Goal: Task Accomplishment & Management: Use online tool/utility

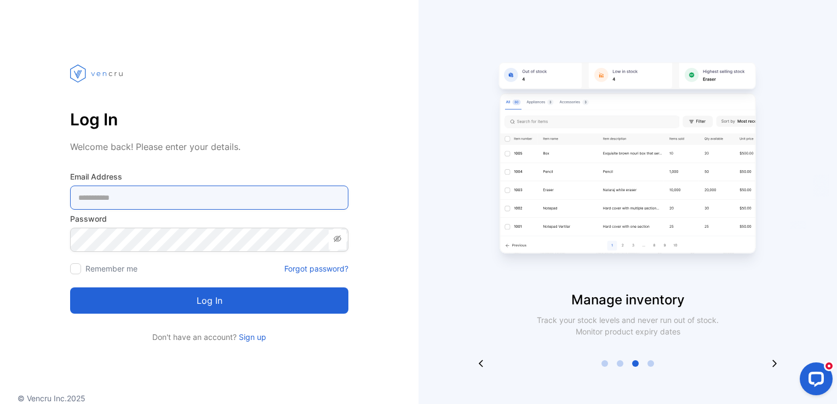
type Address-inputemail "**********"
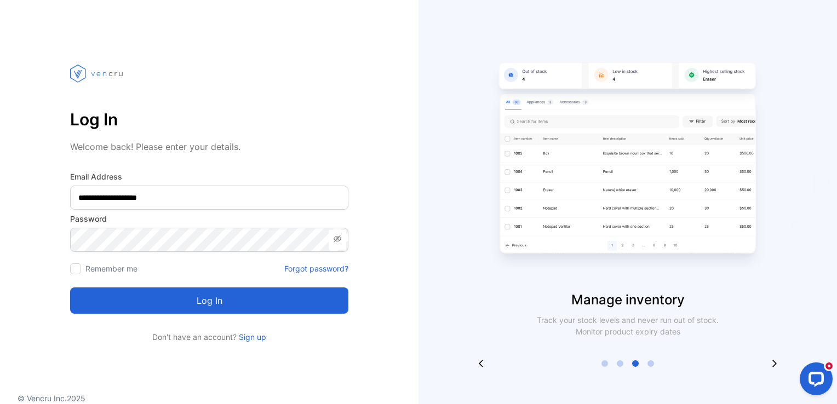
click at [226, 300] on button "Log in" at bounding box center [209, 301] width 278 height 26
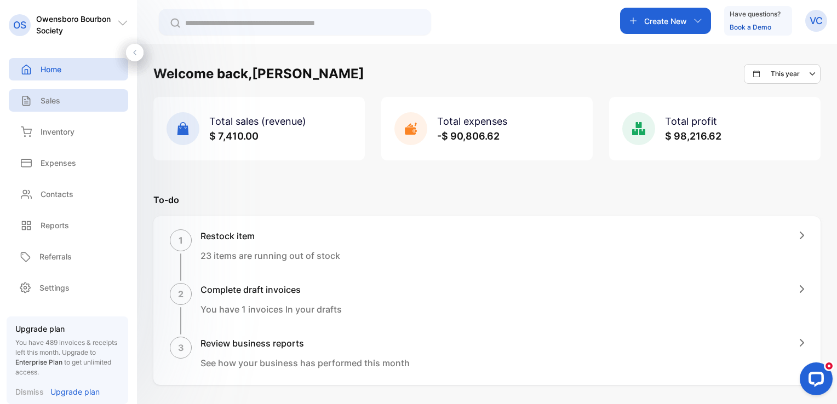
click at [44, 99] on p "Sales" at bounding box center [51, 101] width 20 height 12
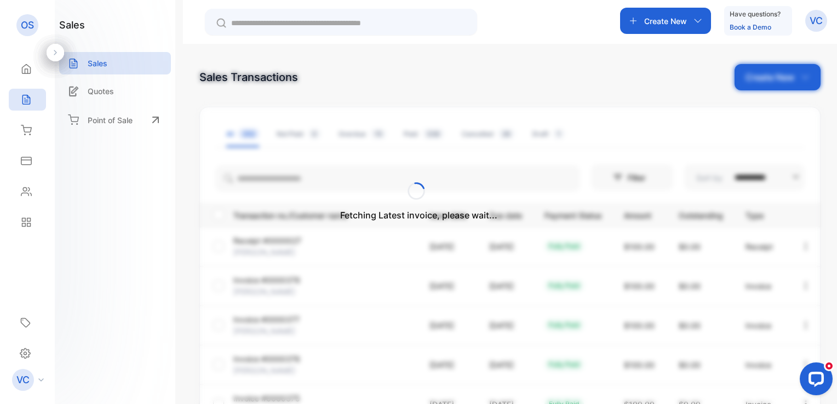
click at [774, 76] on div "Fetching Latest invoice, please wait..." at bounding box center [418, 202] width 837 height 404
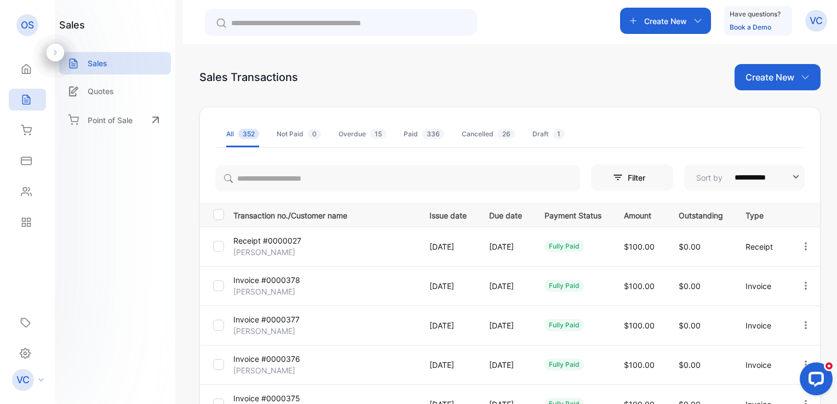
click at [774, 76] on p "Create New" at bounding box center [769, 77] width 49 height 13
click at [767, 113] on span "Invoice" at bounding box center [779, 114] width 26 height 12
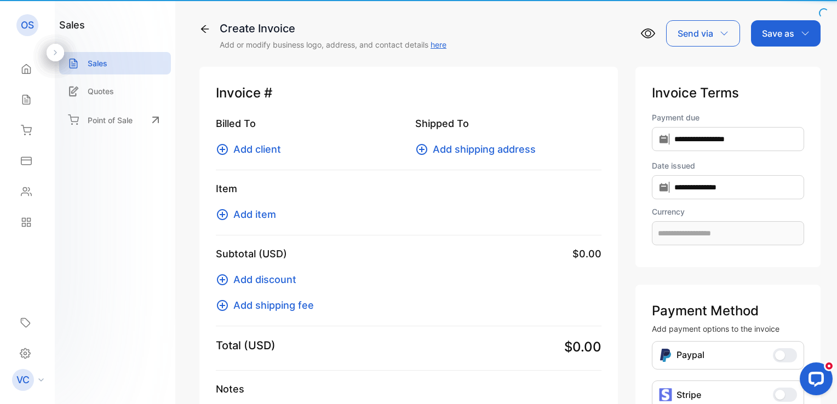
type input "**********"
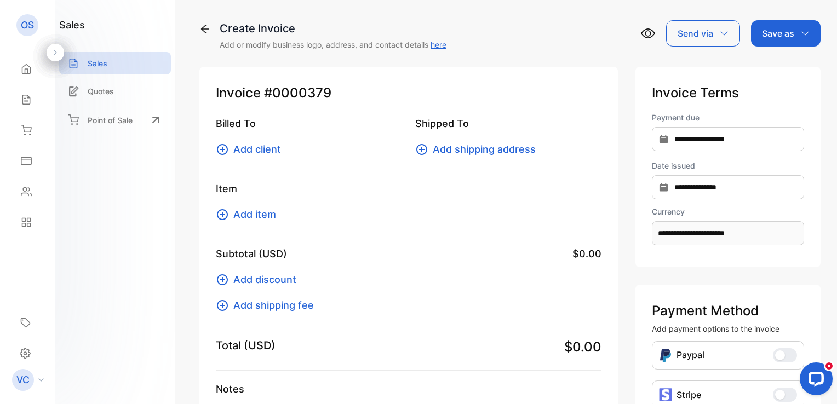
click at [254, 151] on span "Add client" at bounding box center [257, 149] width 48 height 15
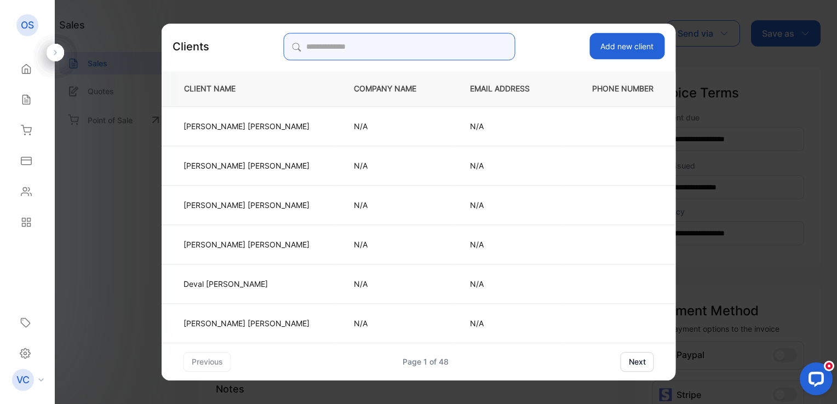
click at [326, 51] on input "search" at bounding box center [399, 46] width 231 height 27
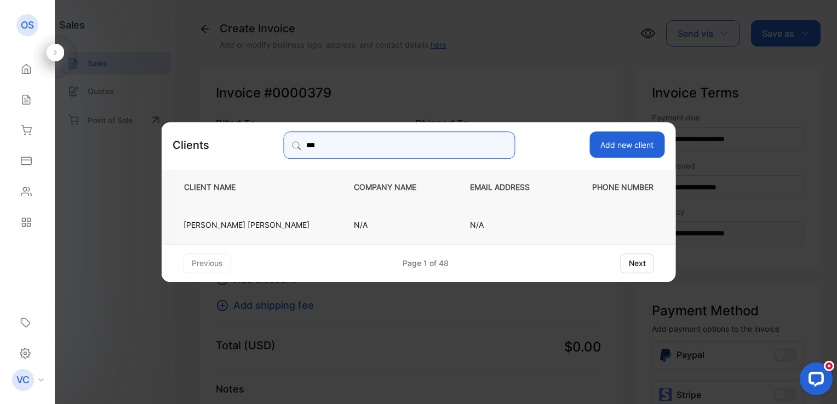
type input "***"
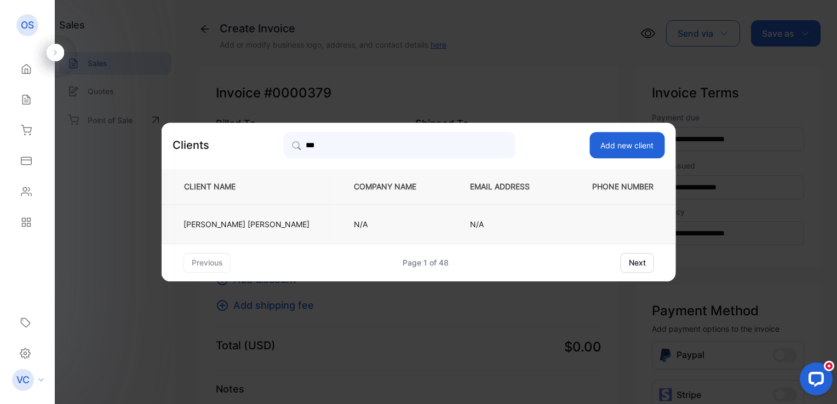
click at [256, 218] on td "Jeanie Beall" at bounding box center [249, 223] width 174 height 39
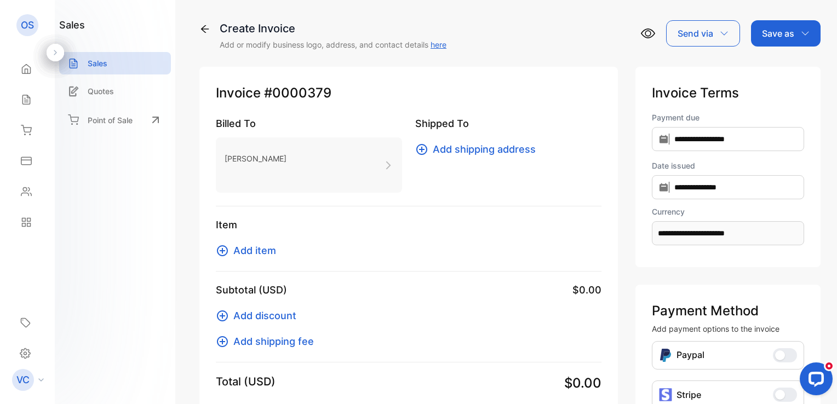
click at [256, 253] on span "Add item" at bounding box center [254, 250] width 43 height 15
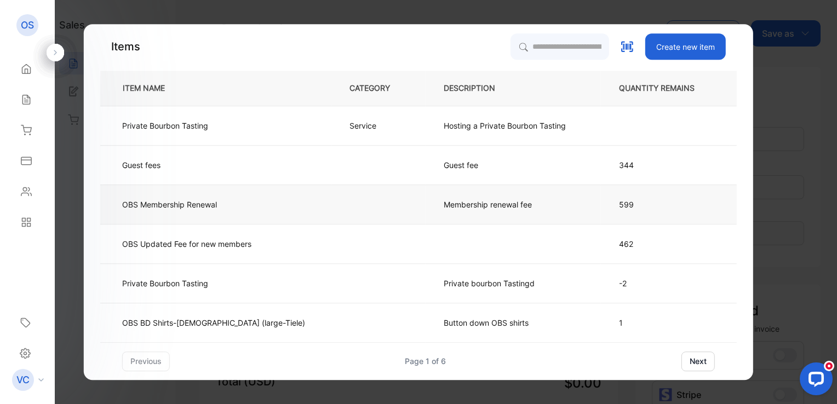
click at [444, 210] on p "Membership renewal fee" at bounding box center [488, 205] width 88 height 12
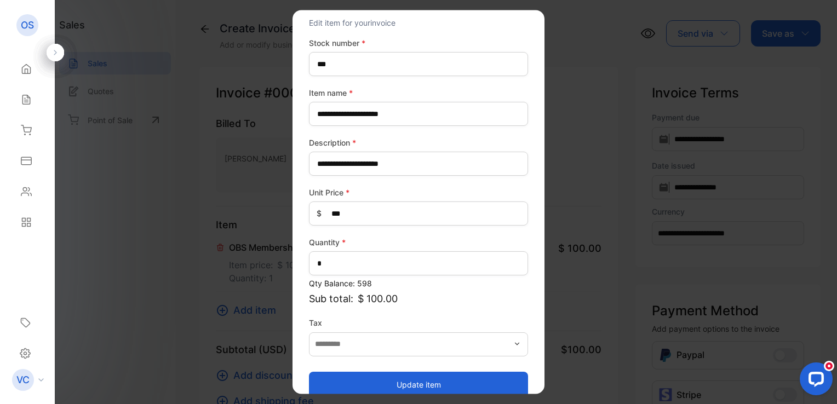
scroll to position [48, 0]
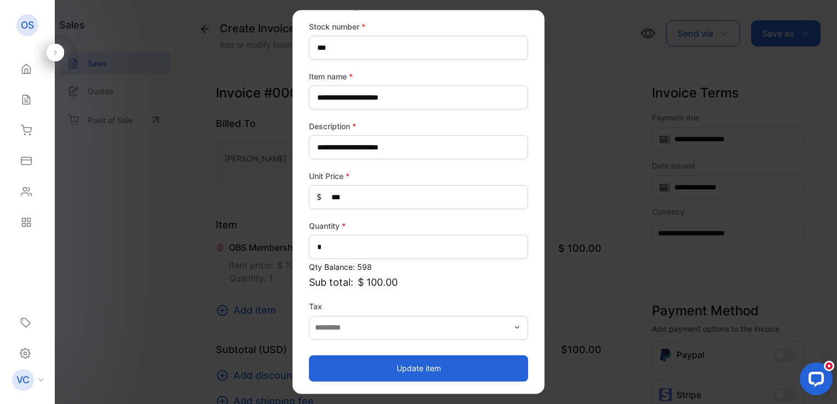
click at [406, 365] on button "Update item" at bounding box center [418, 368] width 219 height 26
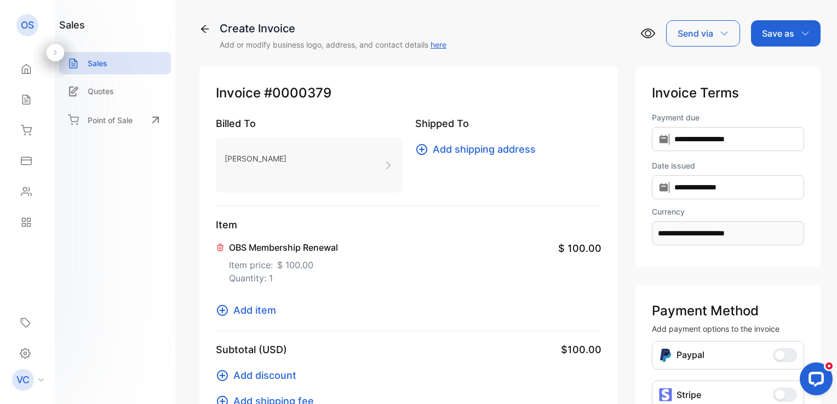
click at [781, 27] on p "Save as" at bounding box center [778, 33] width 32 height 13
click at [782, 66] on div "Invoice" at bounding box center [782, 70] width 63 height 22
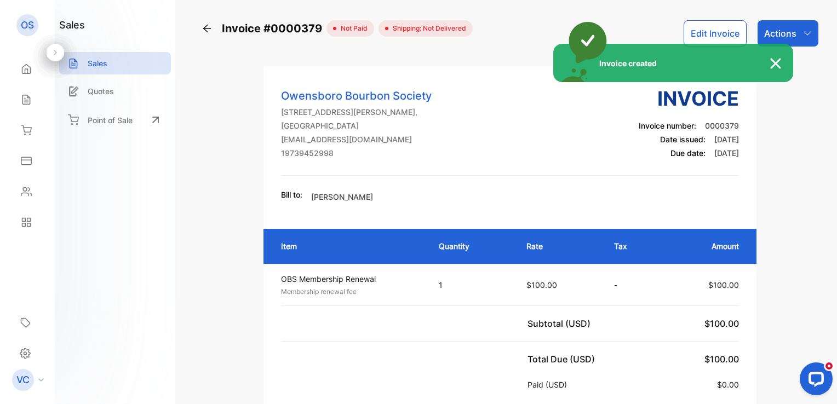
click at [806, 38] on div "Invoice created" at bounding box center [418, 202] width 837 height 404
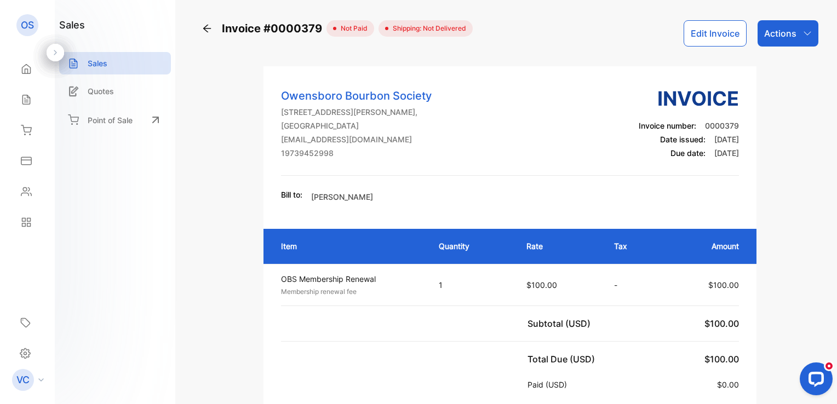
click at [797, 41] on div "Actions" at bounding box center [787, 33] width 61 height 26
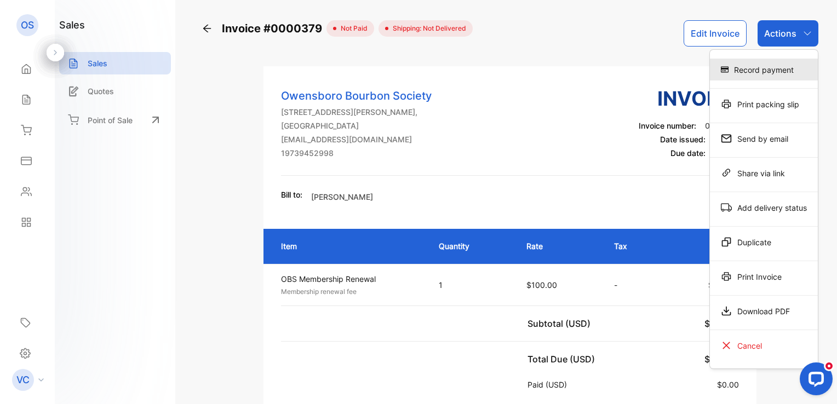
click at [781, 73] on div "Record payment" at bounding box center [764, 70] width 108 height 22
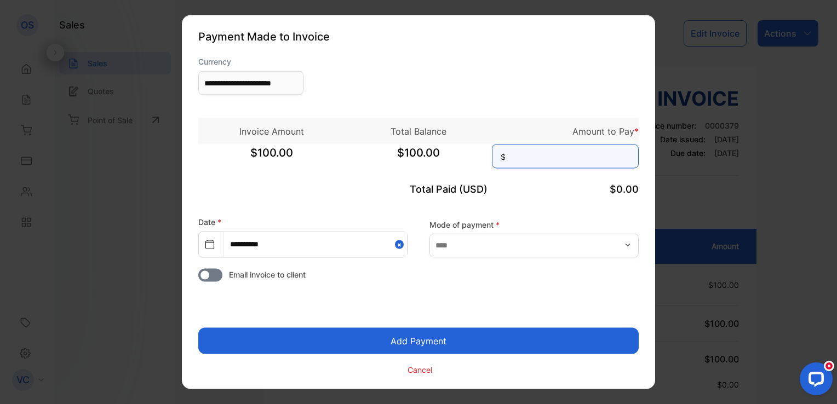
click at [573, 161] on input at bounding box center [565, 157] width 147 height 24
type input "***"
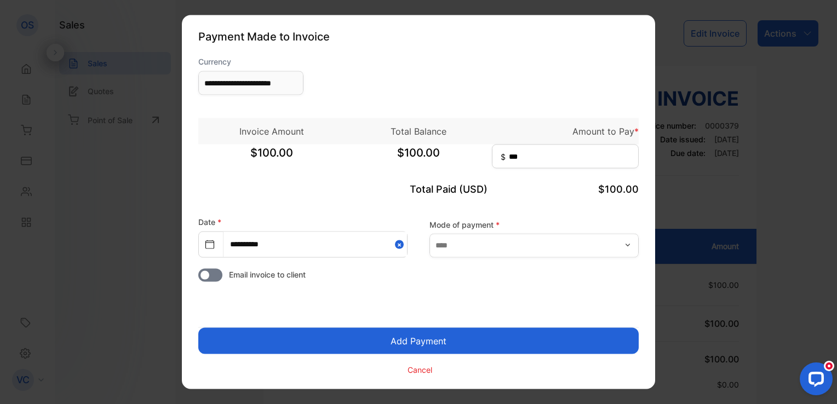
click at [375, 342] on button "Add Payment" at bounding box center [418, 341] width 440 height 26
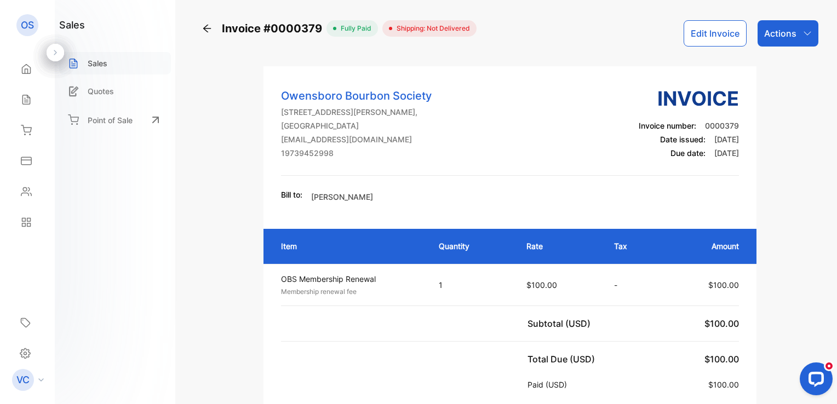
click at [99, 62] on p "Sales" at bounding box center [98, 64] width 20 height 12
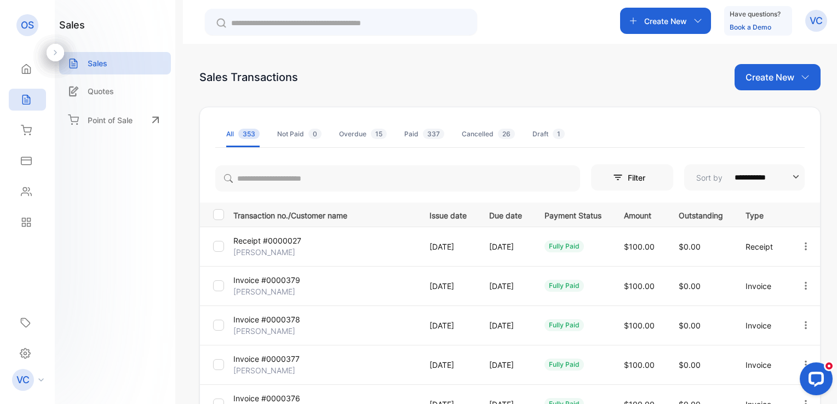
click at [765, 77] on p "Create New" at bounding box center [769, 77] width 49 height 13
click at [768, 113] on span "Invoice" at bounding box center [779, 114] width 26 height 12
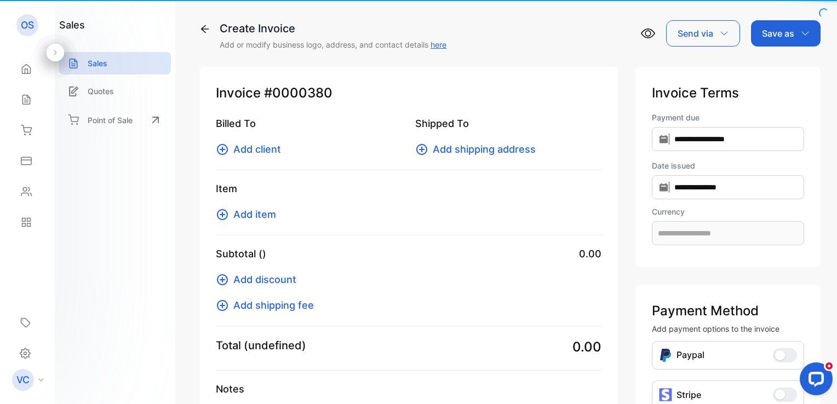
type input "**********"
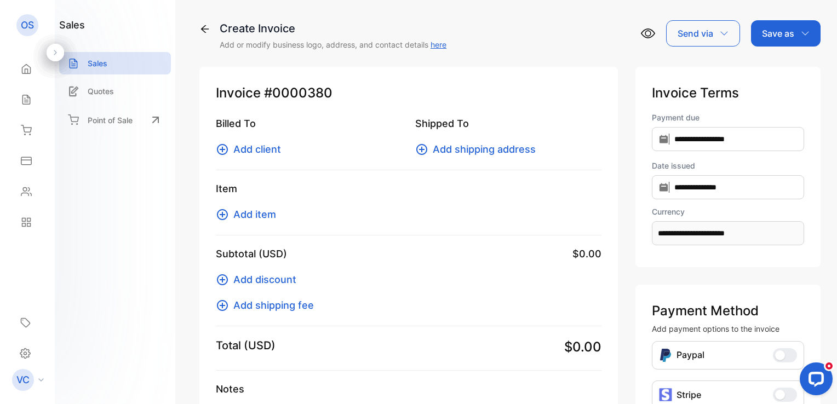
click at [254, 154] on span "Add client" at bounding box center [257, 149] width 48 height 15
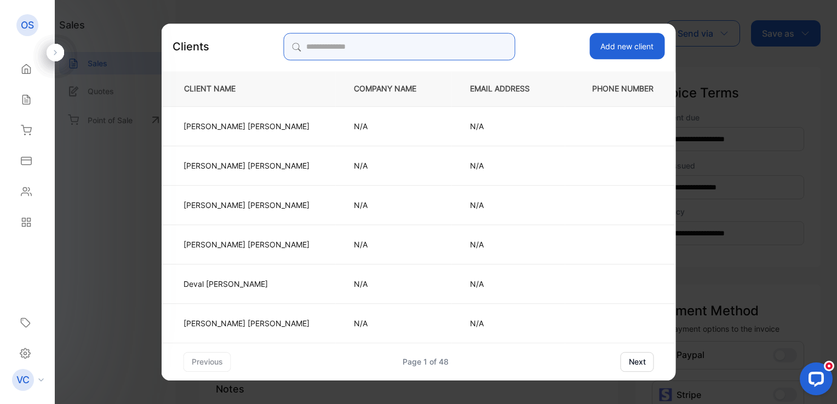
click at [326, 50] on input "search" at bounding box center [399, 46] width 231 height 27
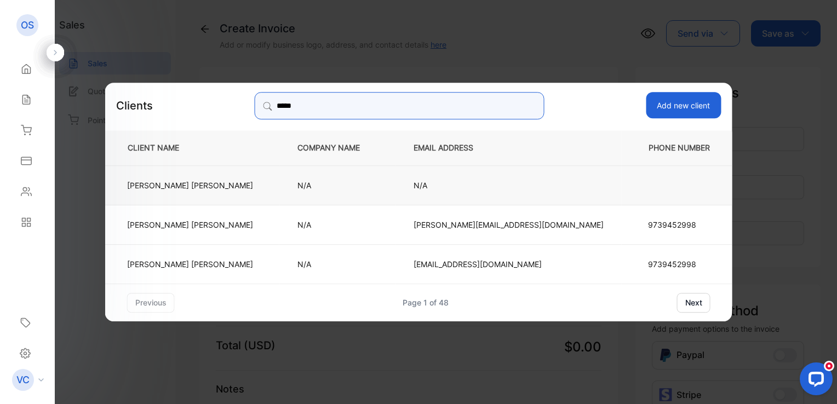
type input "*****"
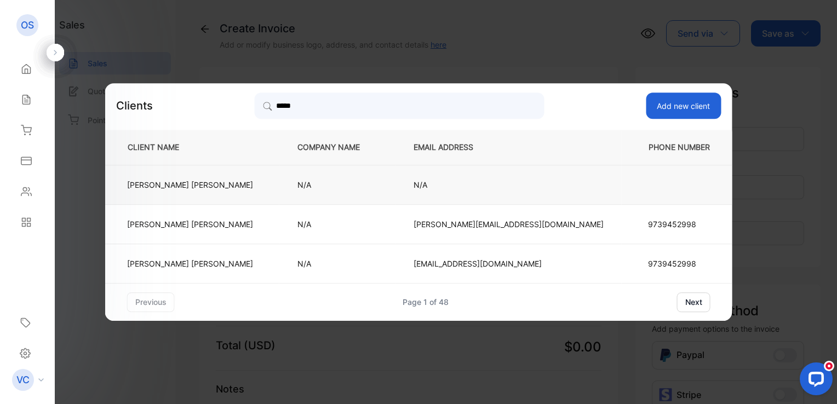
click at [296, 190] on td "N/A" at bounding box center [337, 184] width 116 height 39
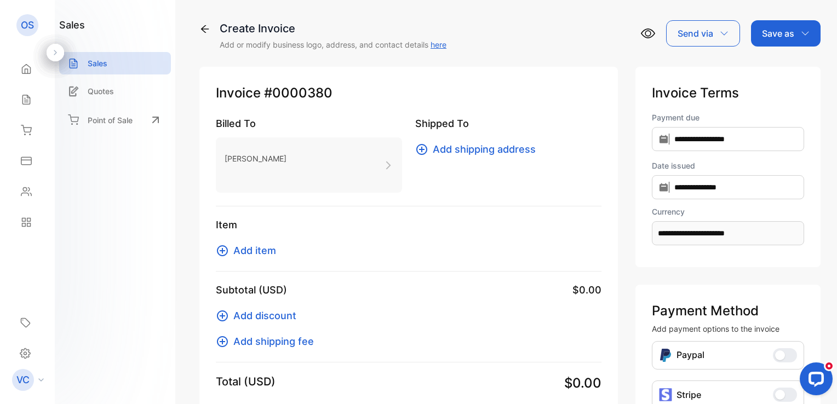
click at [264, 248] on span "Add item" at bounding box center [254, 250] width 43 height 15
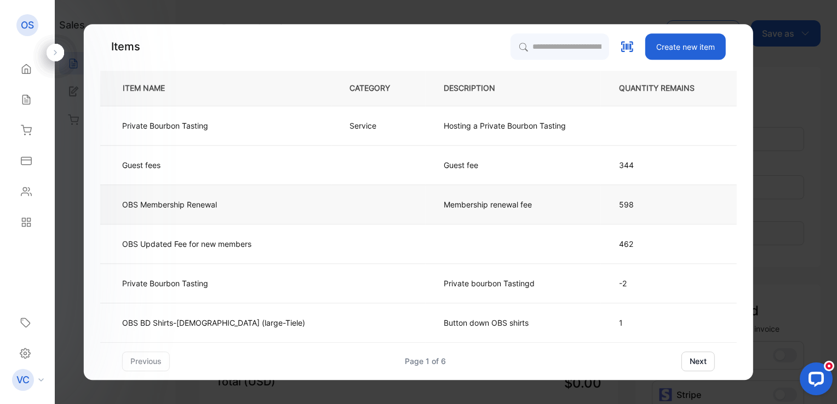
click at [444, 205] on p "Membership renewal fee" at bounding box center [488, 205] width 88 height 12
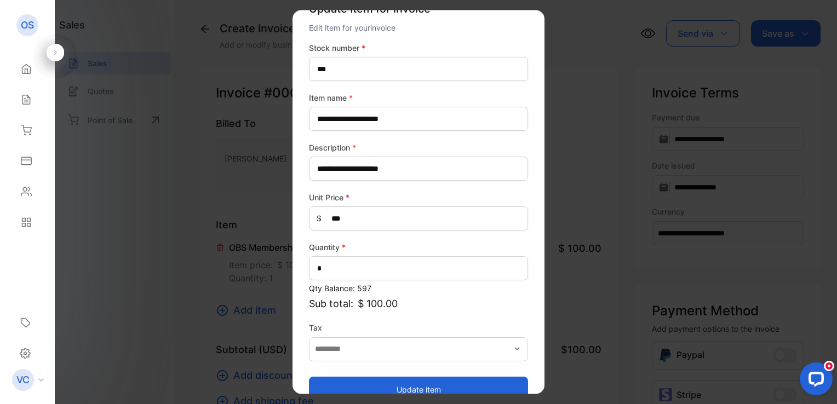
scroll to position [48, 0]
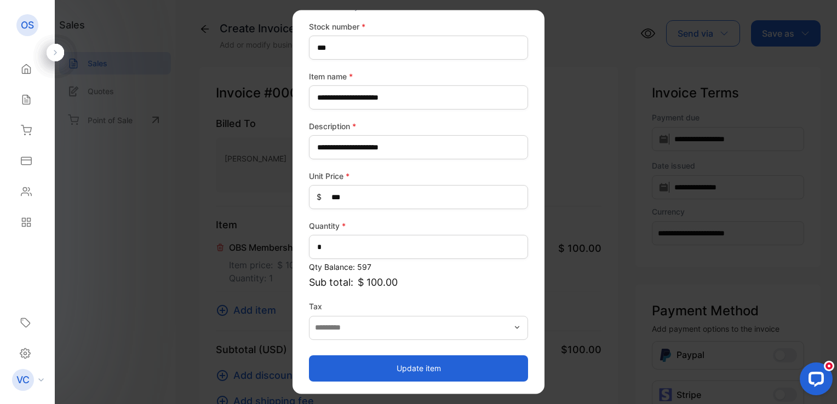
click at [412, 371] on button "Update item" at bounding box center [418, 368] width 219 height 26
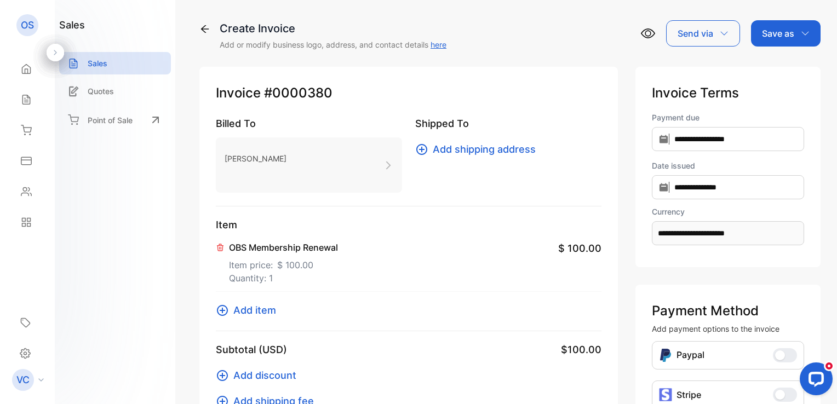
click at [772, 34] on p "Save as" at bounding box center [778, 33] width 32 height 13
click at [776, 65] on div "Invoice" at bounding box center [782, 70] width 63 height 22
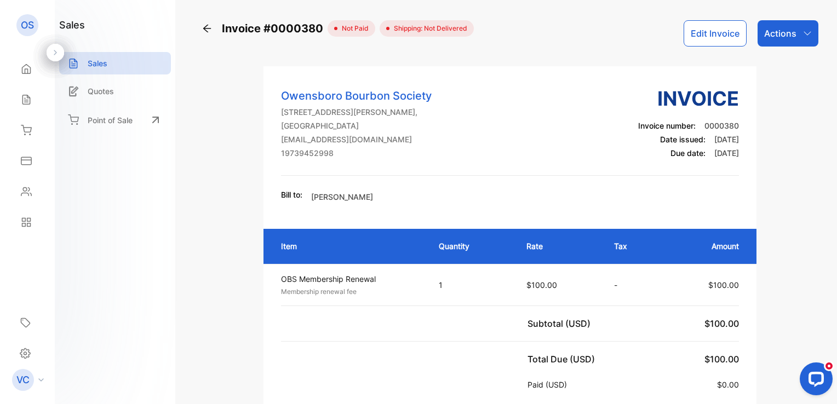
click at [795, 36] on div "Actions" at bounding box center [787, 33] width 61 height 26
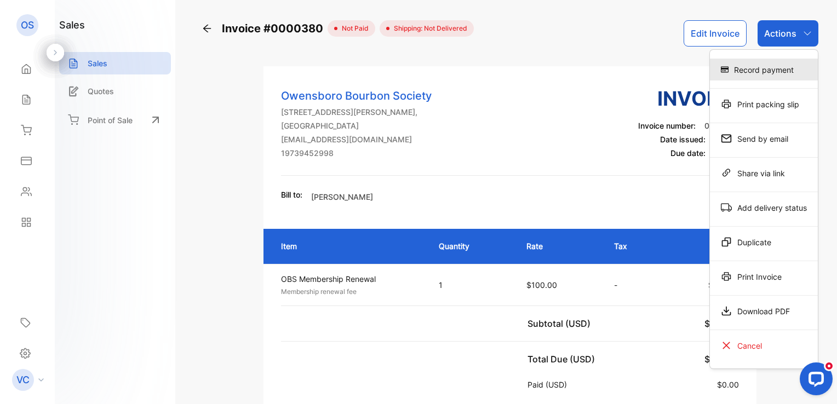
click at [783, 68] on div "Record payment" at bounding box center [764, 70] width 108 height 22
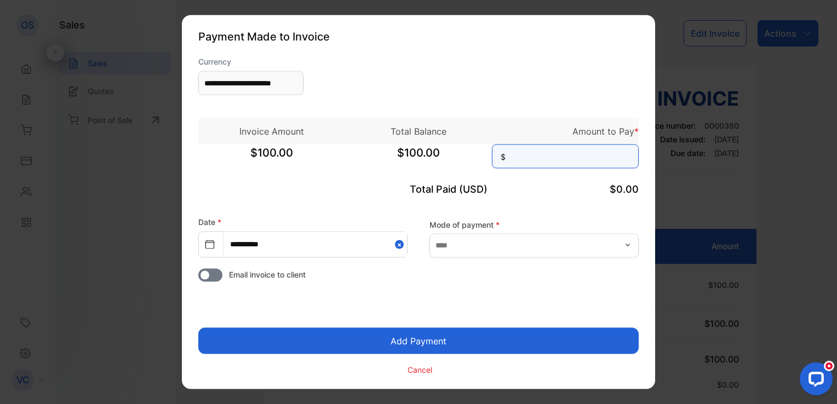
click at [566, 160] on input at bounding box center [565, 157] width 147 height 24
type input "***"
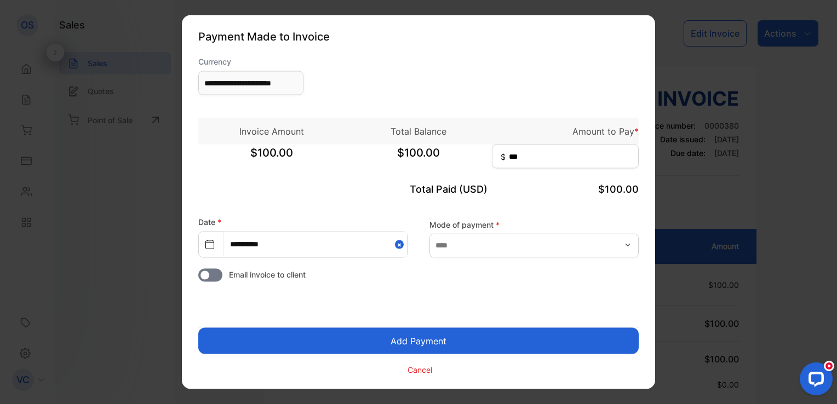
click at [445, 337] on button "Add Payment" at bounding box center [418, 341] width 440 height 26
